Goal: Ask a question

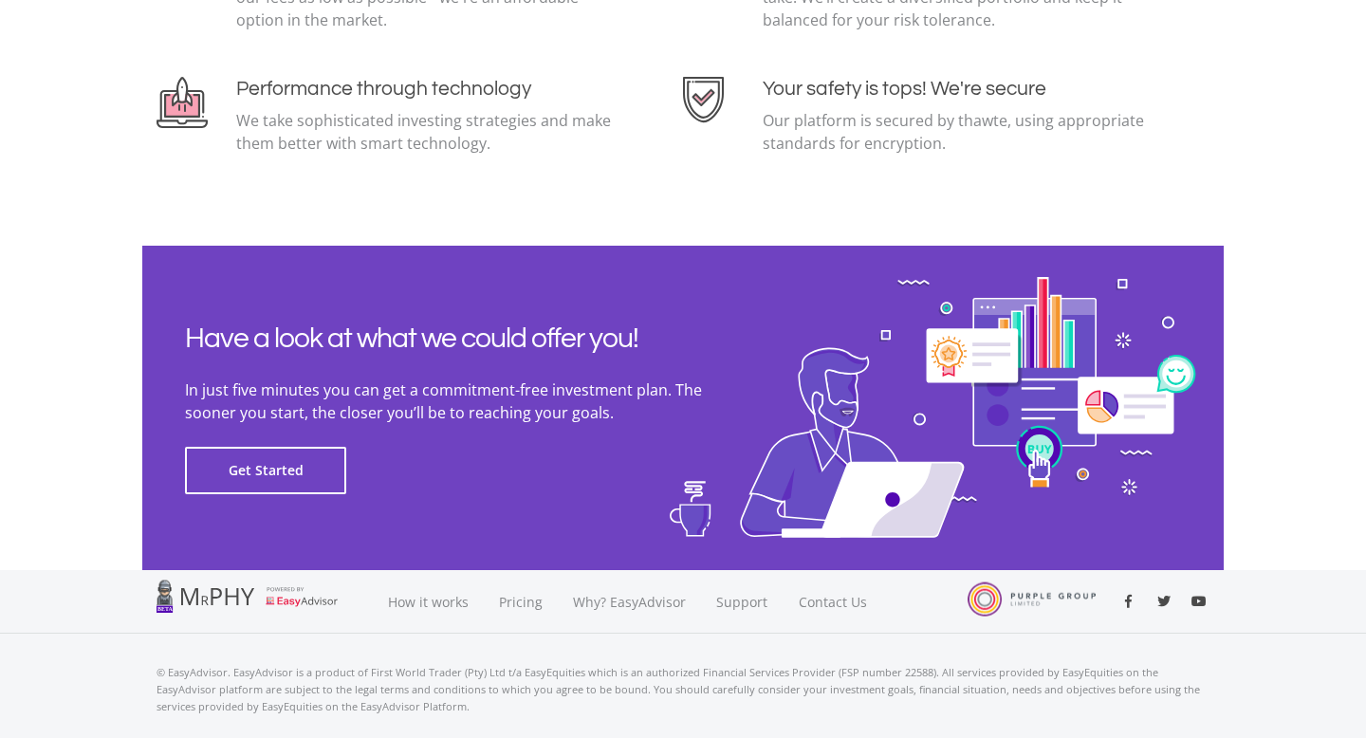
scroll to position [4253, 0]
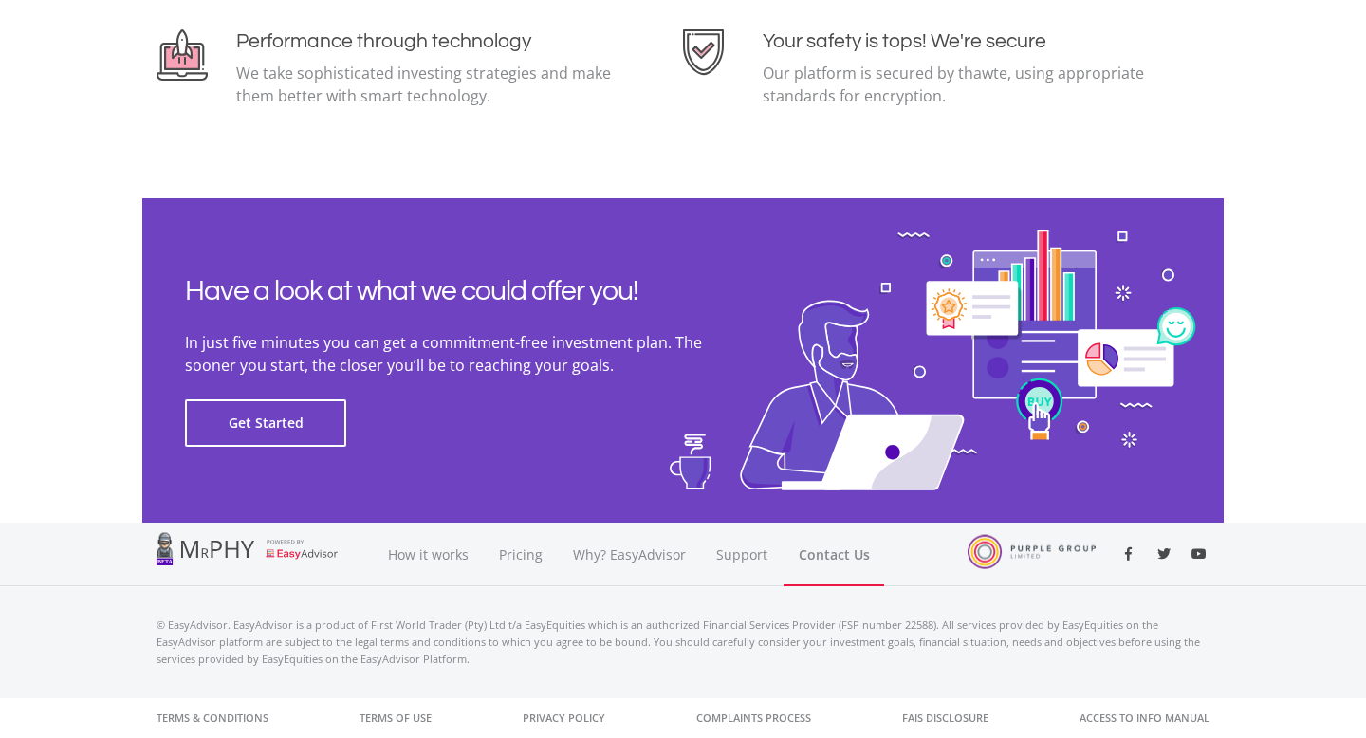
click at [825, 552] on link "Contact Us" at bounding box center [834, 555] width 101 height 64
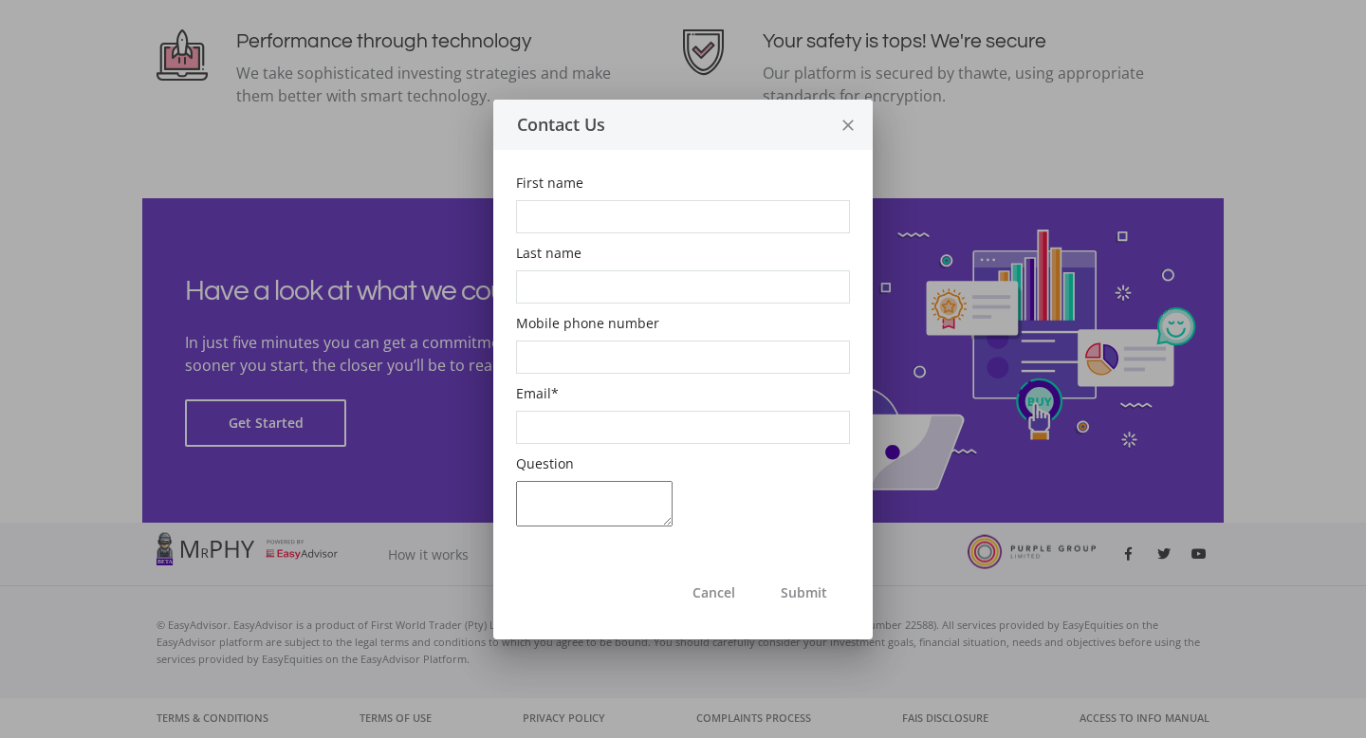
click at [851, 122] on icon "close" at bounding box center [848, 126] width 19 height 50
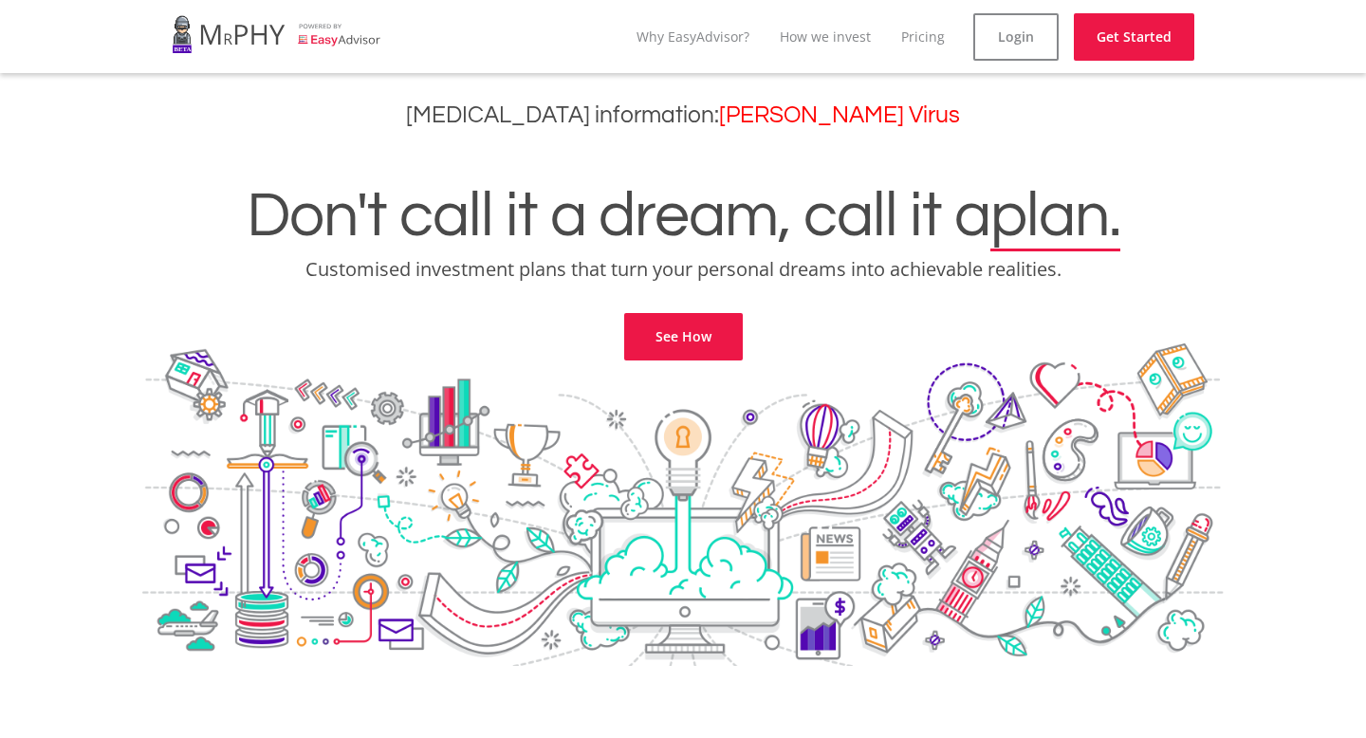
scroll to position [4253, 0]
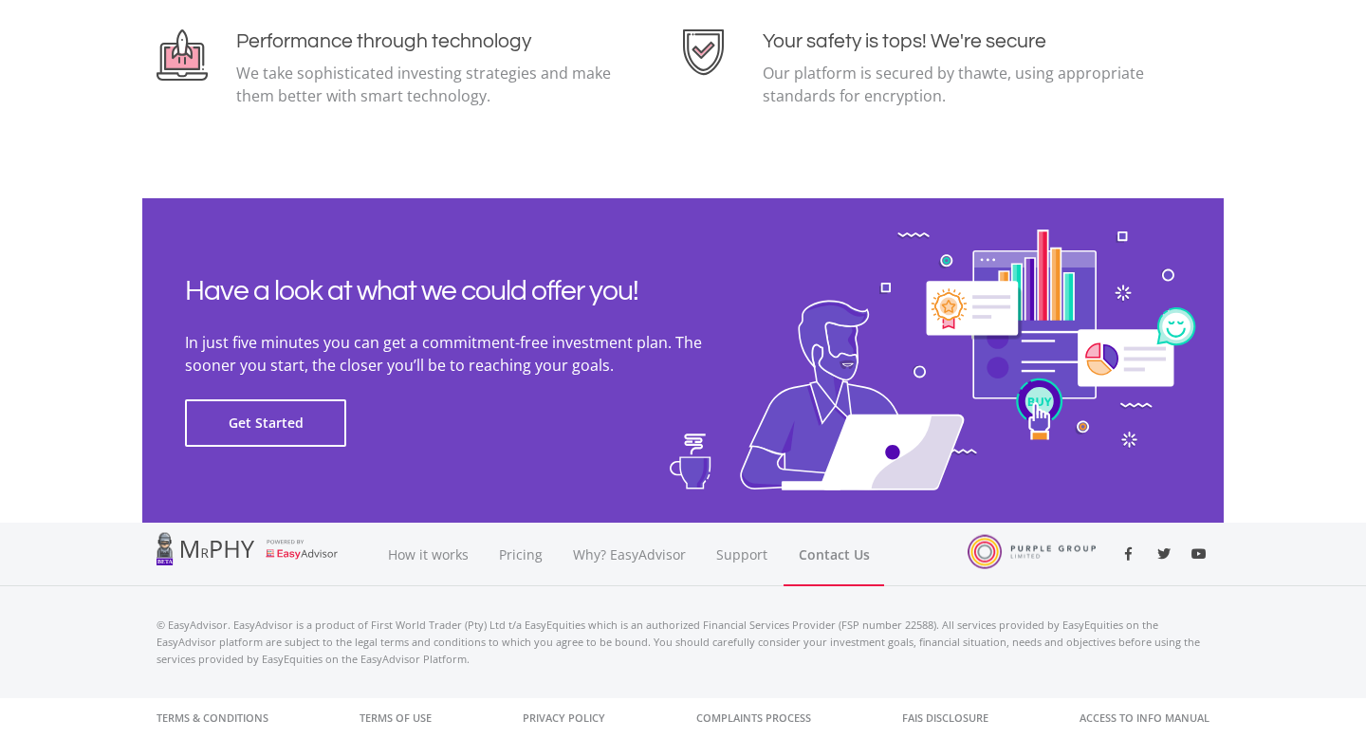
click at [842, 547] on link "Contact Us" at bounding box center [834, 555] width 101 height 64
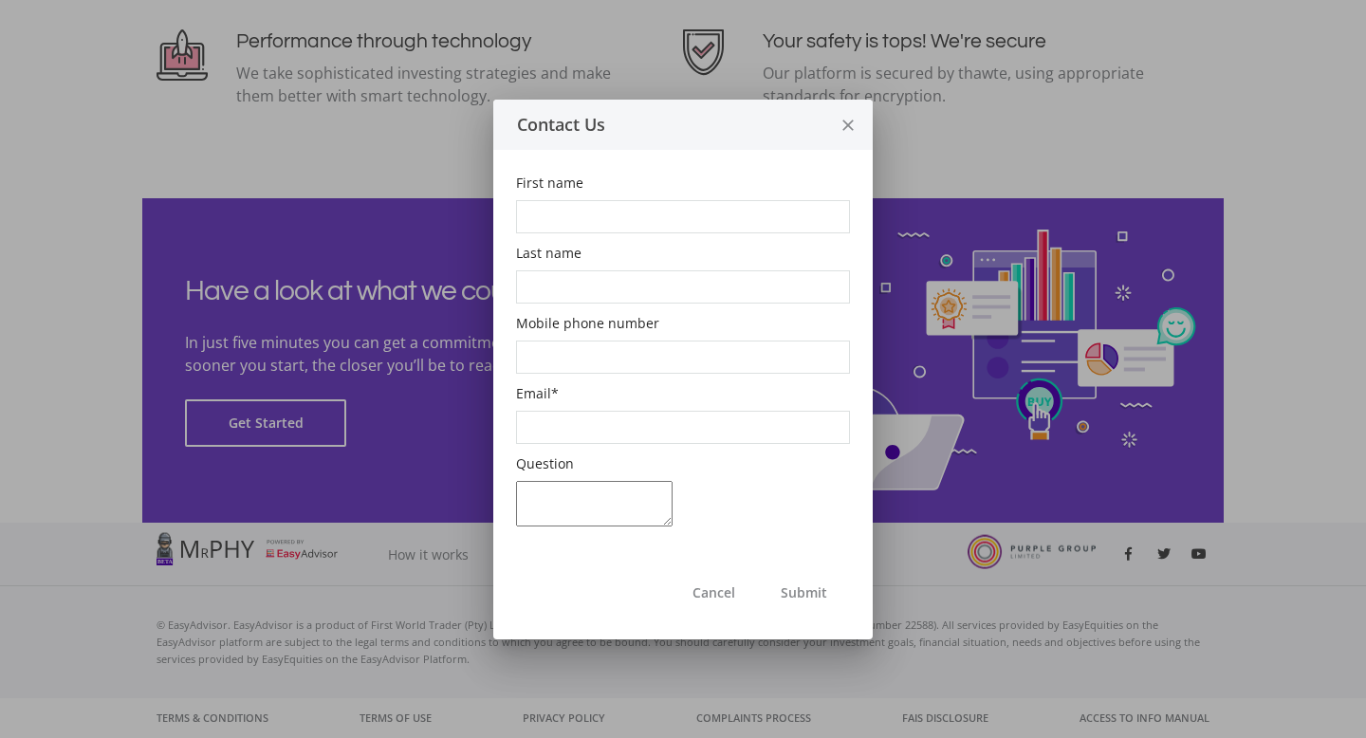
click at [669, 221] on input "First name" at bounding box center [683, 216] width 334 height 33
type input "Dub Big"
click at [672, 289] on input "Last name" at bounding box center [683, 286] width 334 height 33
type input "Dub"
click at [649, 359] on input "Mobile phone number" at bounding box center [683, 357] width 334 height 33
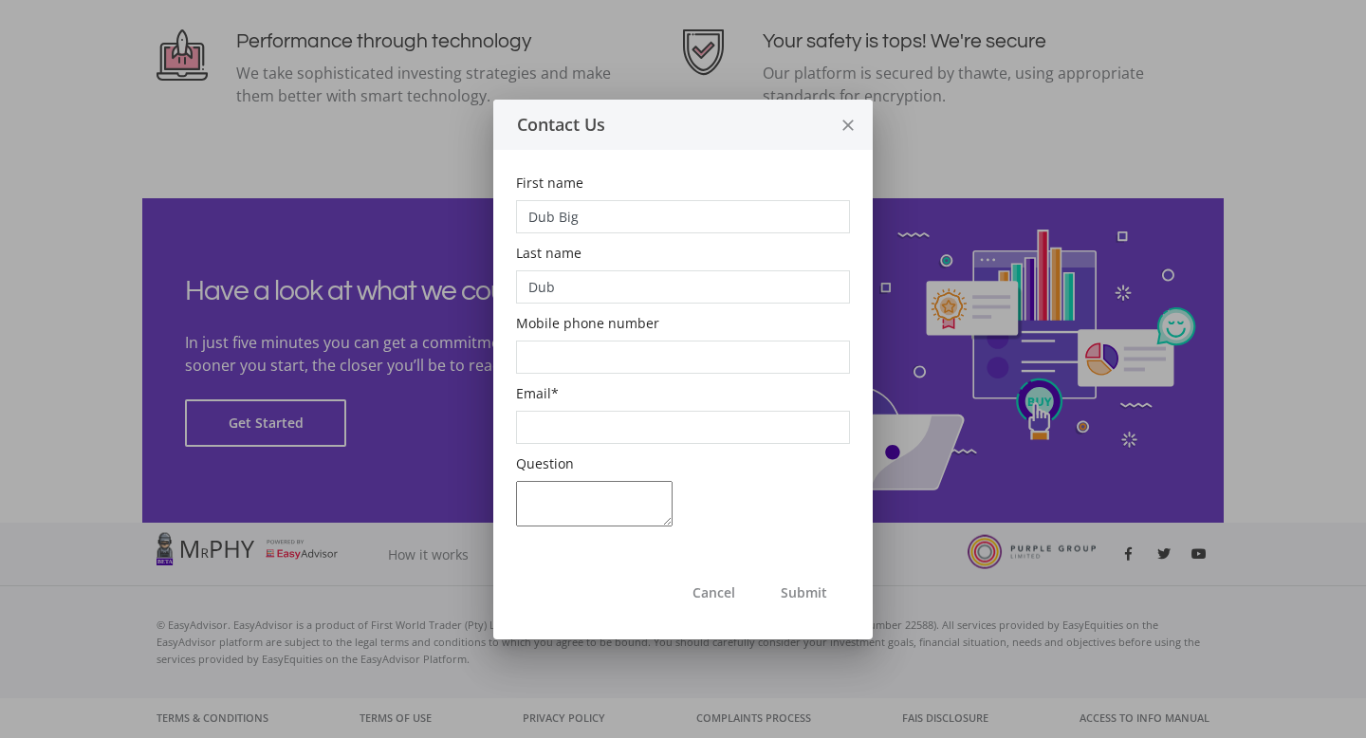
click at [616, 429] on input "Email *" at bounding box center [683, 427] width 334 height 33
type input "[EMAIL_ADDRESS][DOMAIN_NAME]"
click at [593, 524] on textarea "Question" at bounding box center [594, 504] width 157 height 46
type textarea "Hello there>>>"
click at [795, 600] on button "Submit" at bounding box center [804, 592] width 92 height 47
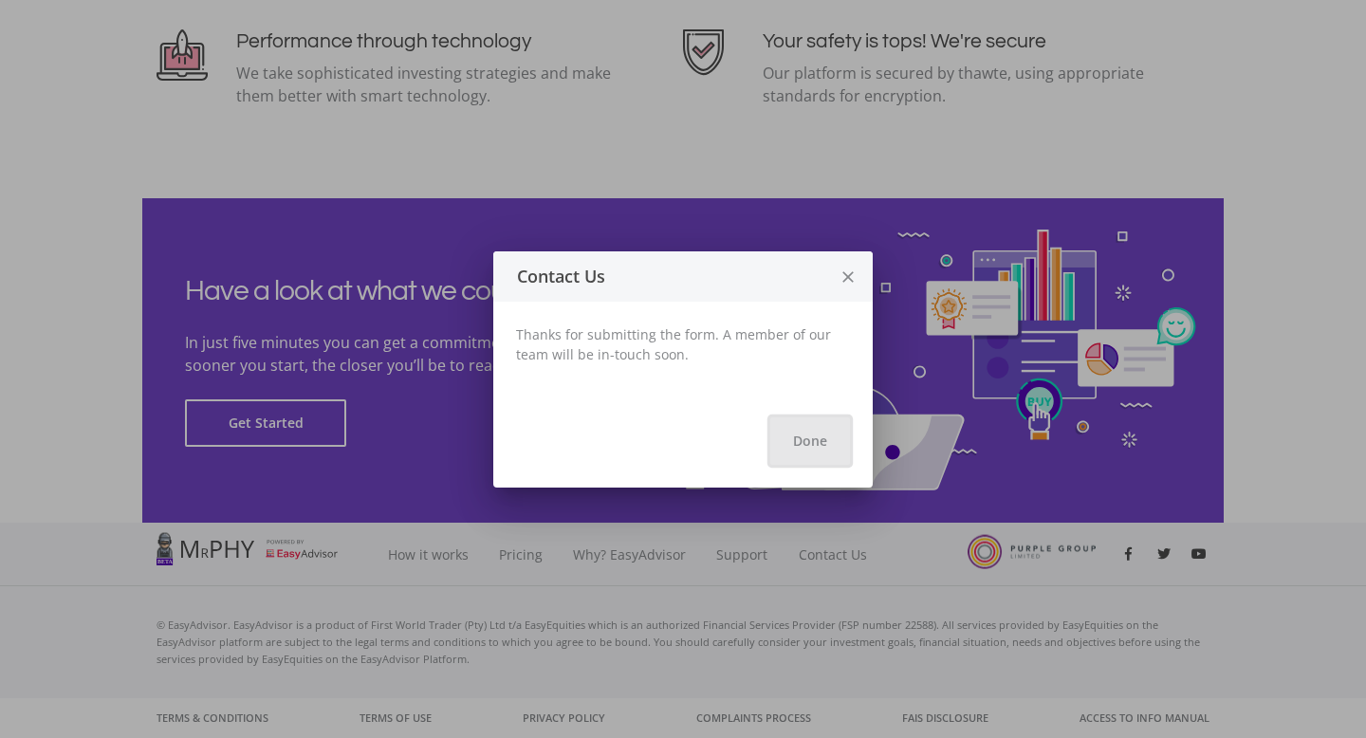
click at [820, 446] on button "Done" at bounding box center [810, 440] width 80 height 47
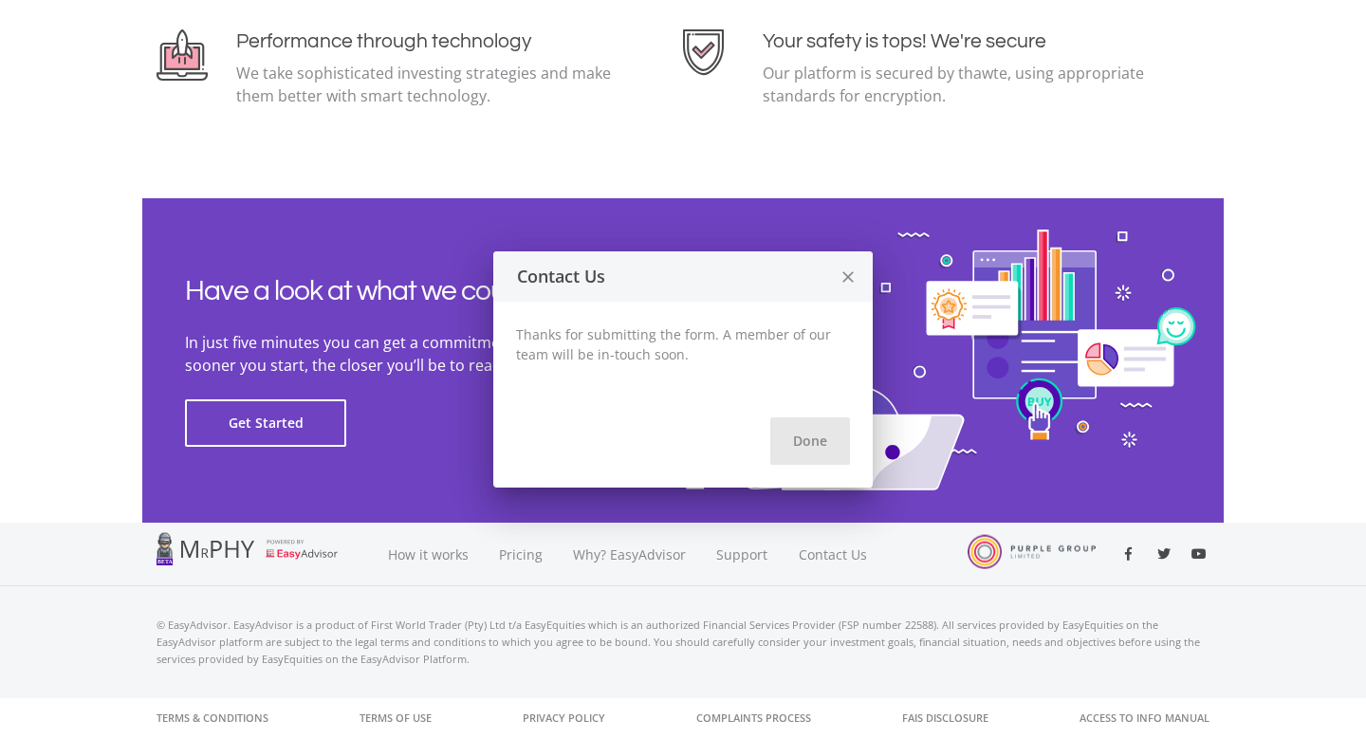
scroll to position [4253, 0]
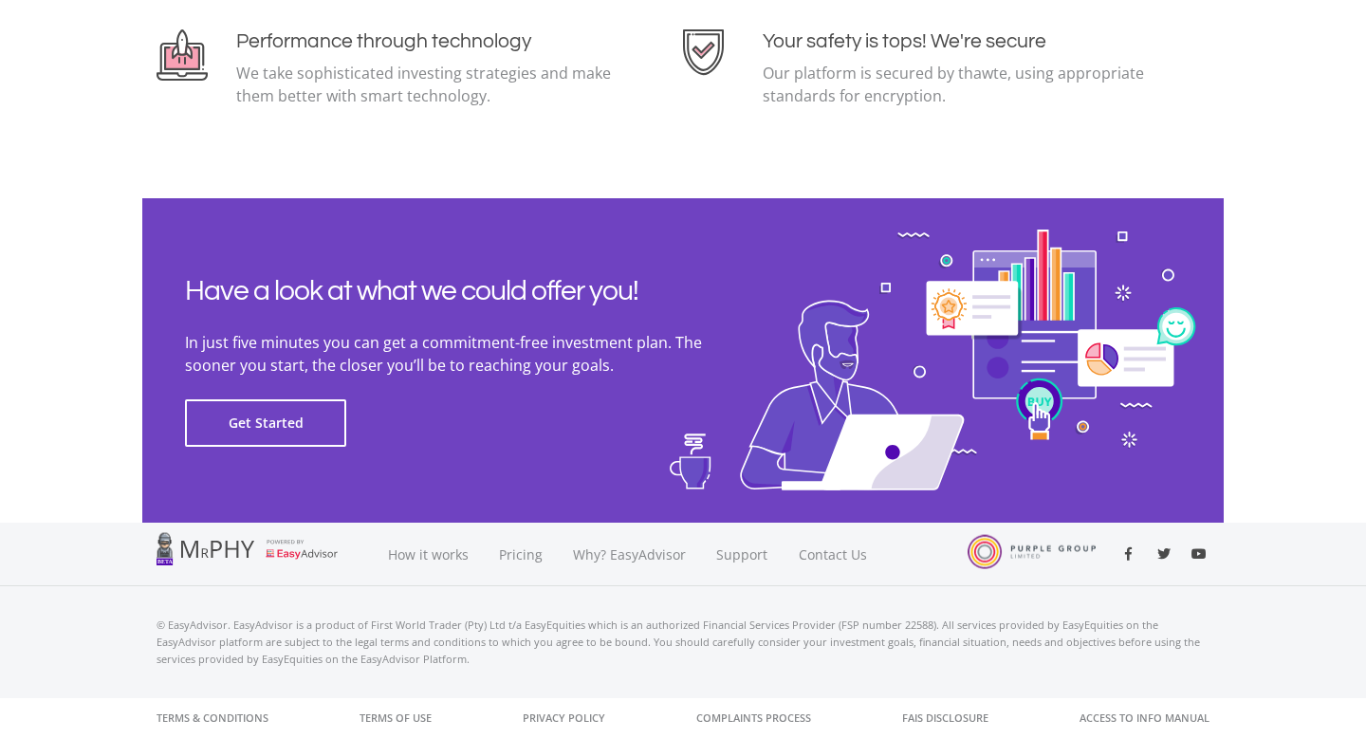
click at [1031, 102] on p "Our platform is secured by thawte, using appropriate standards for encryption." at bounding box center [956, 85] width 386 height 46
